Goal: Transaction & Acquisition: Book appointment/travel/reservation

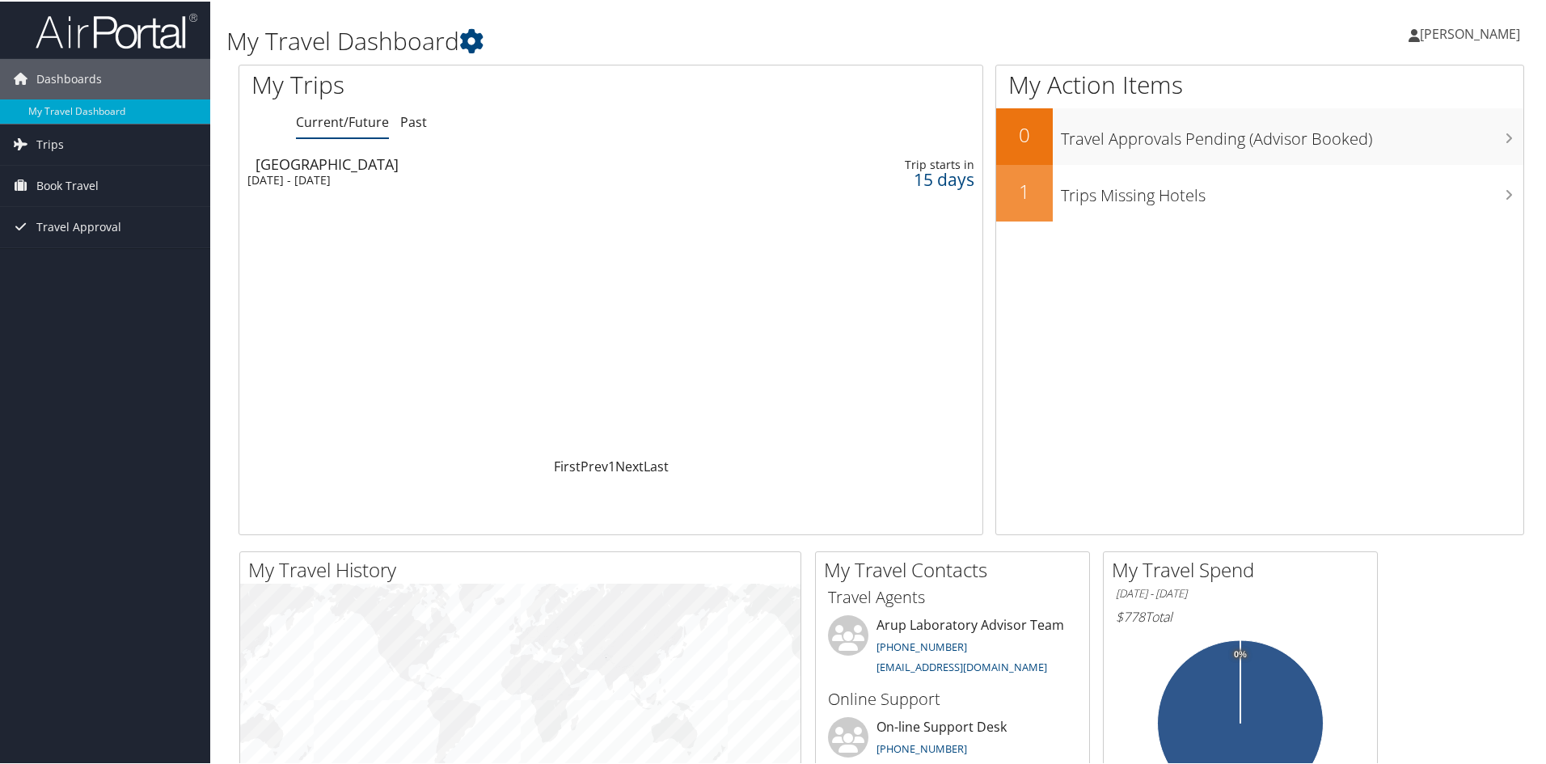
click at [1442, 43] on link "[PERSON_NAME]" at bounding box center [1473, 32] width 128 height 49
click at [83, 176] on span "Book Travel" at bounding box center [67, 184] width 62 height 40
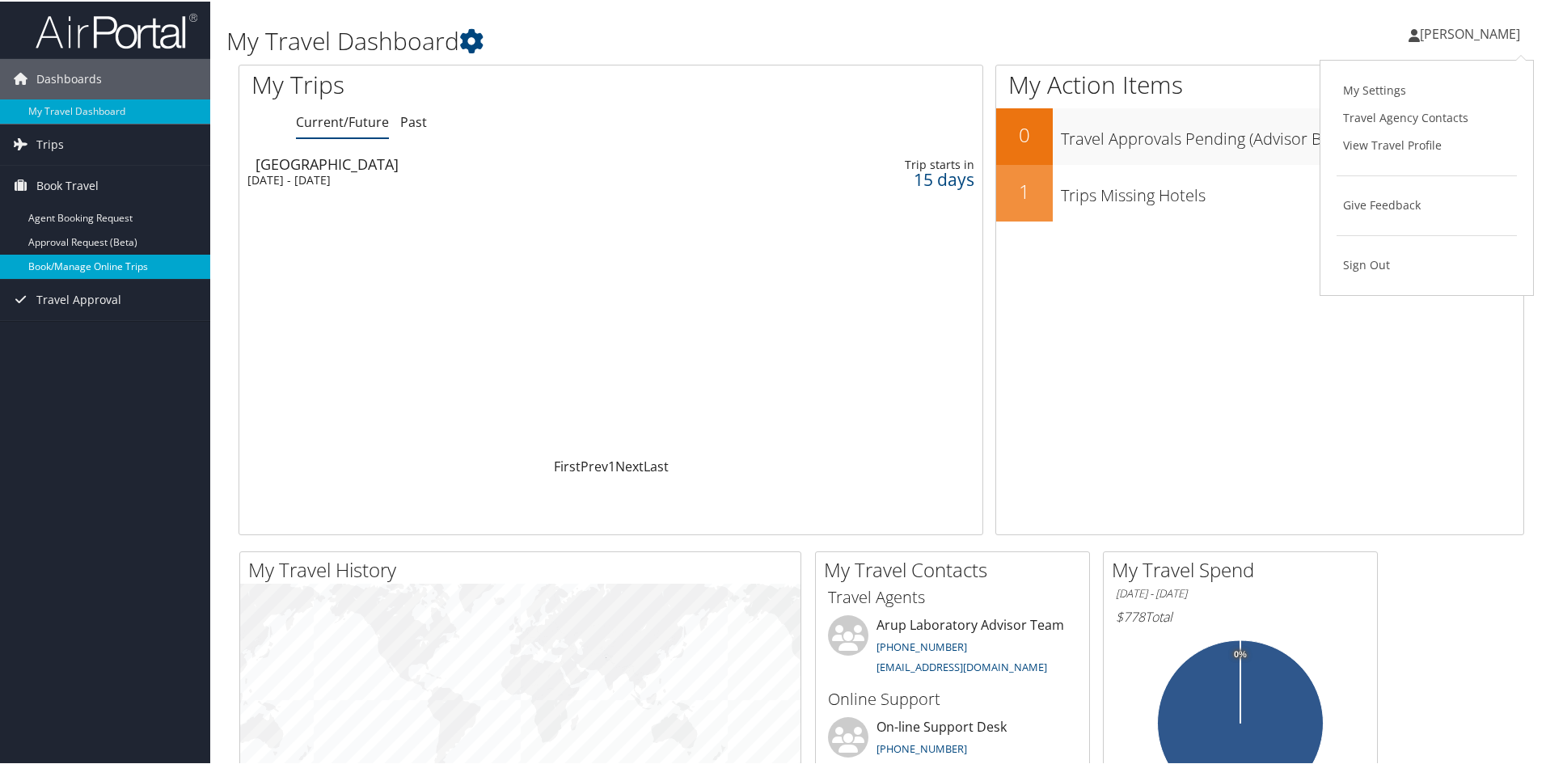
click at [76, 263] on link "Book/Manage Online Trips" at bounding box center [105, 265] width 210 height 24
